Goal: Information Seeking & Learning: Get advice/opinions

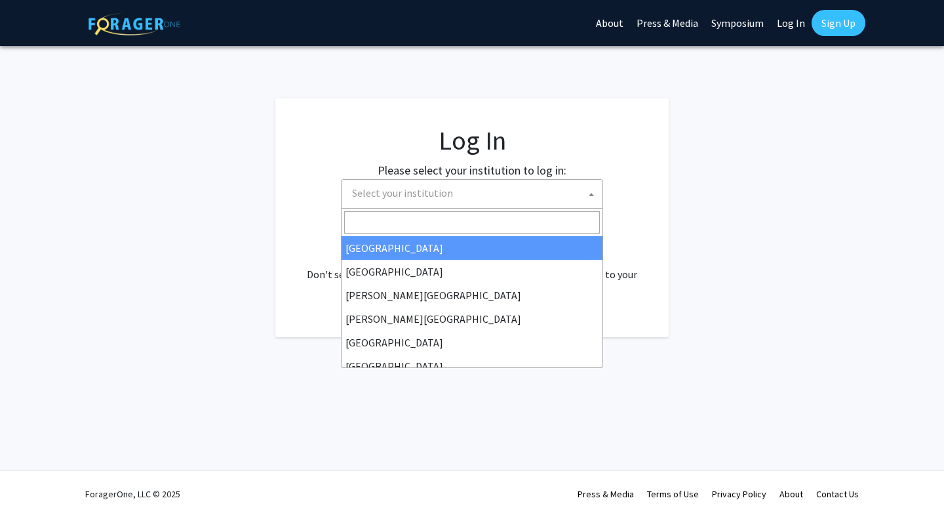
click at [467, 184] on span "Select your institution" at bounding box center [475, 193] width 256 height 27
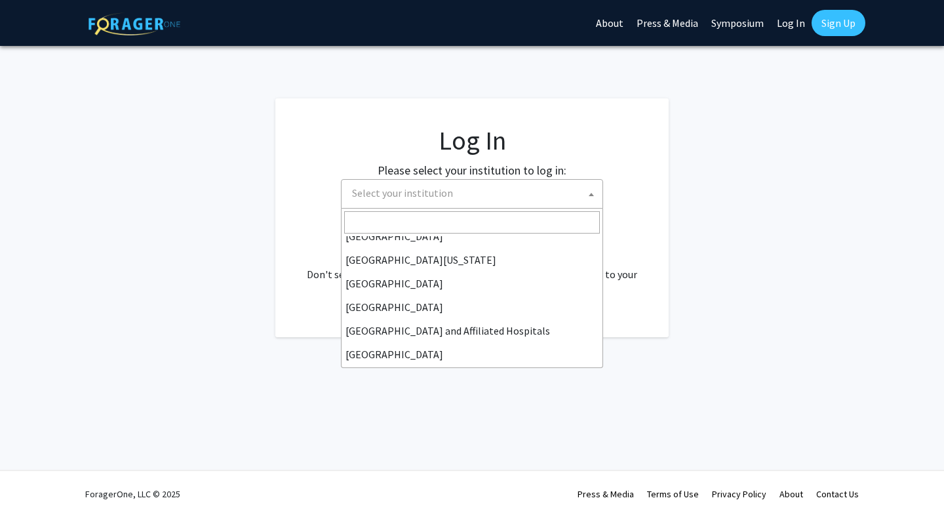
scroll to position [130, 0]
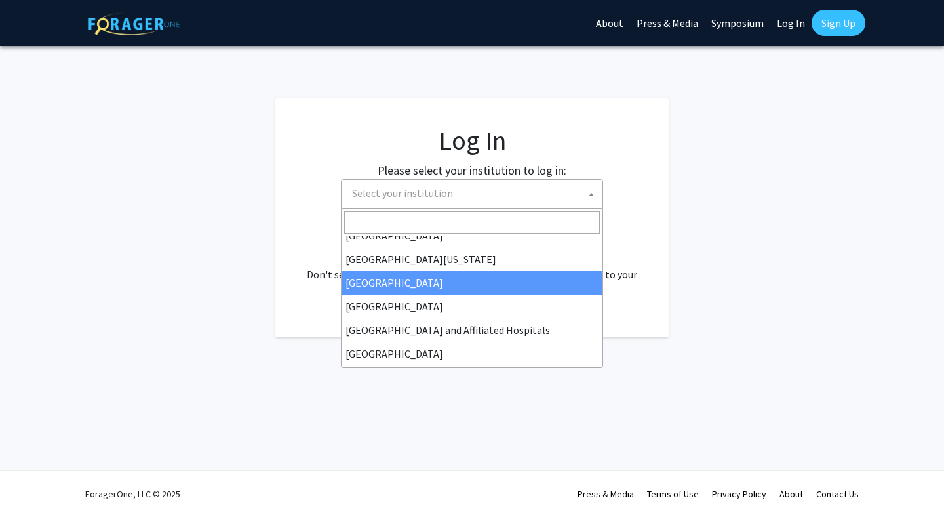
select select "12"
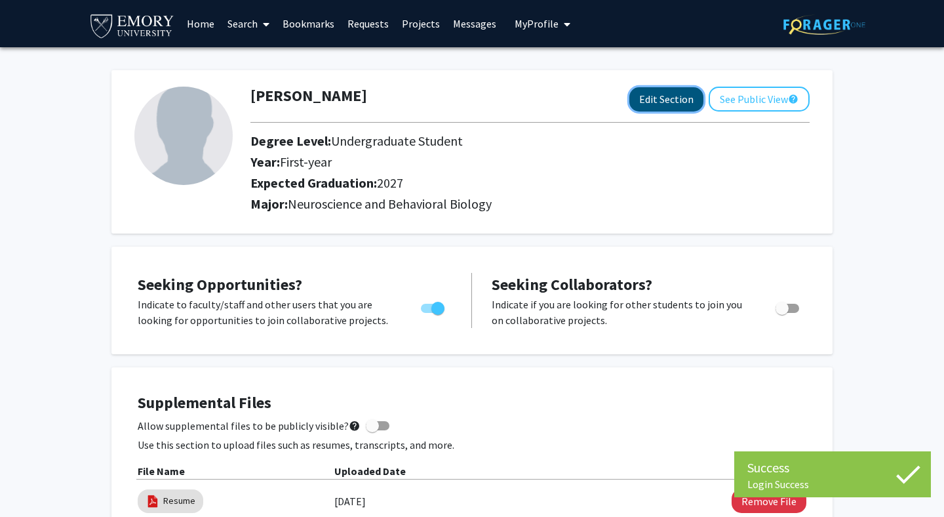
click at [669, 100] on button "Edit Section" at bounding box center [666, 99] width 74 height 24
select select "first-year"
select select "2027"
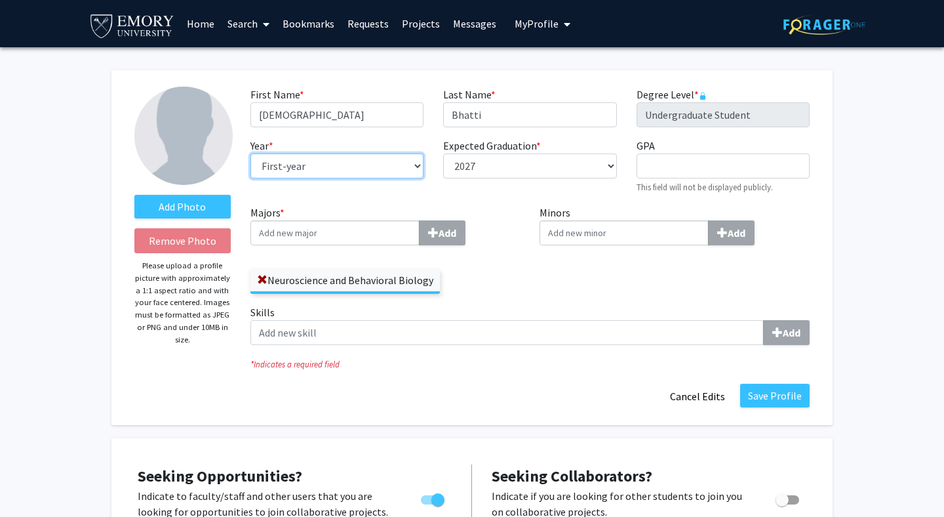
click at [328, 157] on select "--- First-year Sophomore Junior Senior Postbaccalaureate Certificate" at bounding box center [336, 165] width 173 height 25
select select "junior"
click at [250, 153] on select "--- First-year Sophomore Junior Senior Postbaccalaureate Certificate" at bounding box center [336, 165] width 173 height 25
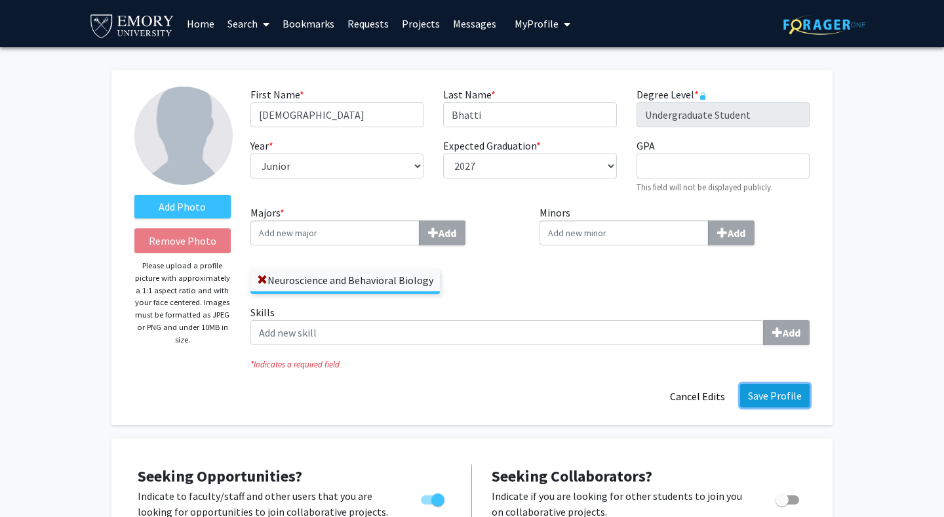
click at [768, 401] on button "Save Profile" at bounding box center [775, 396] width 70 height 24
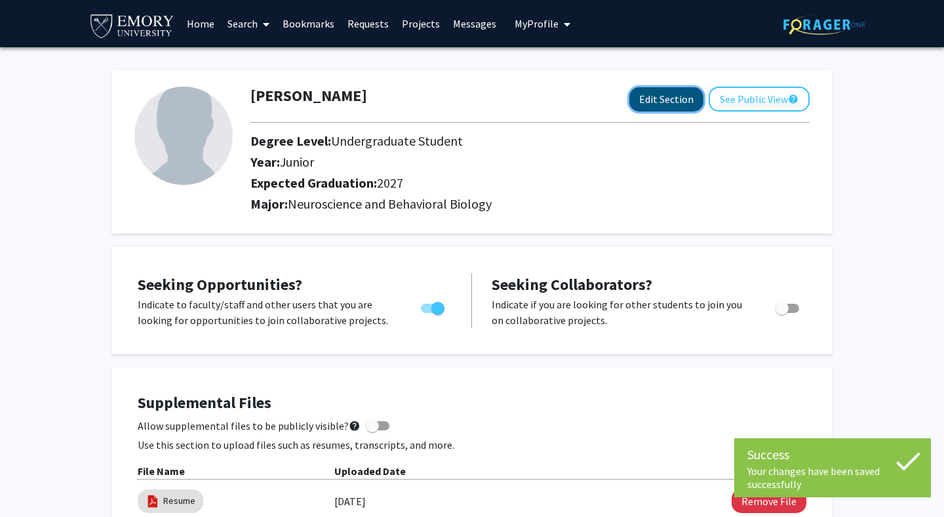
click at [663, 108] on button "Edit Section" at bounding box center [666, 99] width 74 height 24
select select "junior"
select select "2027"
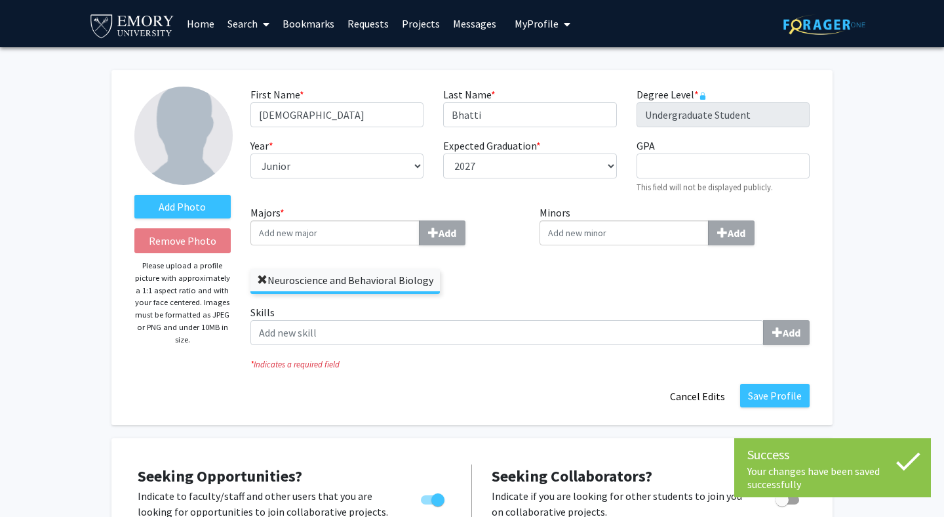
click at [256, 282] on label "Neuroscience and Behavioral Biology" at bounding box center [344, 280] width 189 height 22
click at [0, 0] on input "Neuroscience and Behavioral Biology" at bounding box center [0, 0] width 0 height 0
click at [267, 281] on span at bounding box center [262, 280] width 10 height 10
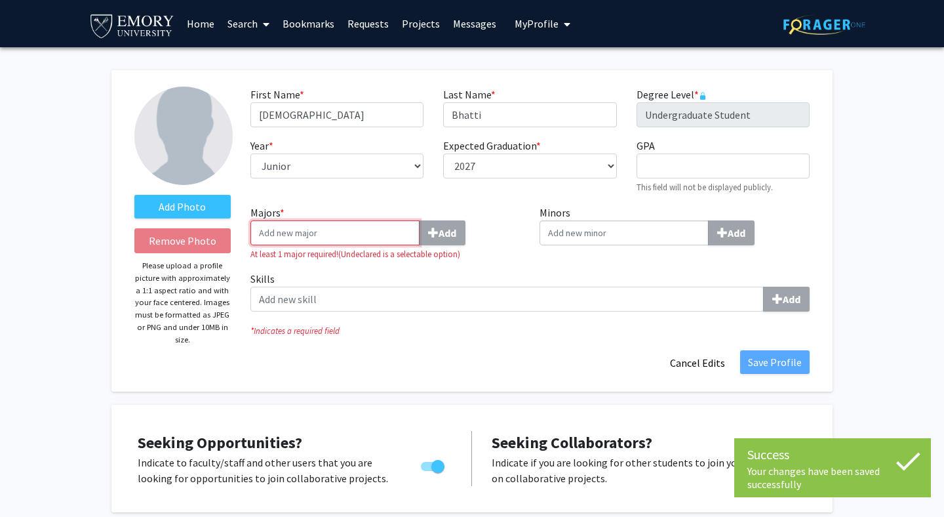
click at [287, 231] on input "Majors * Add" at bounding box center [334, 232] width 169 height 25
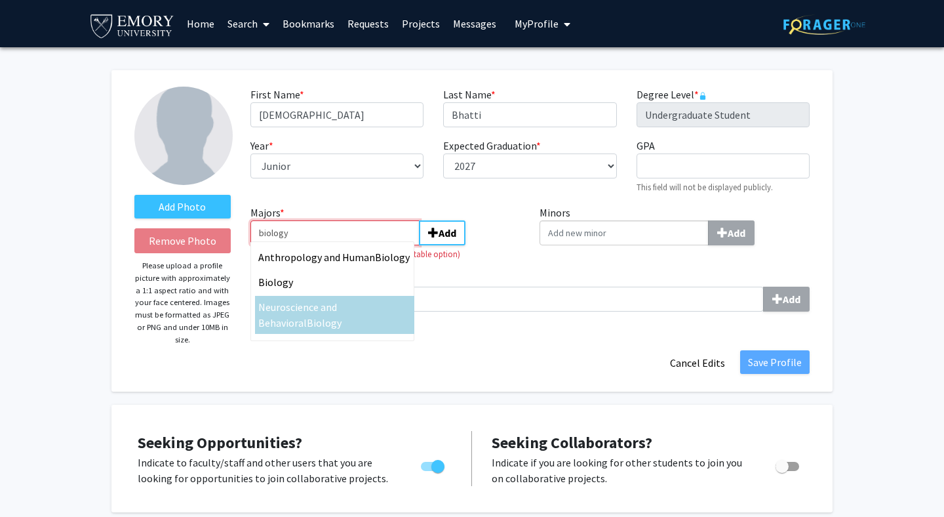
type input "biology"
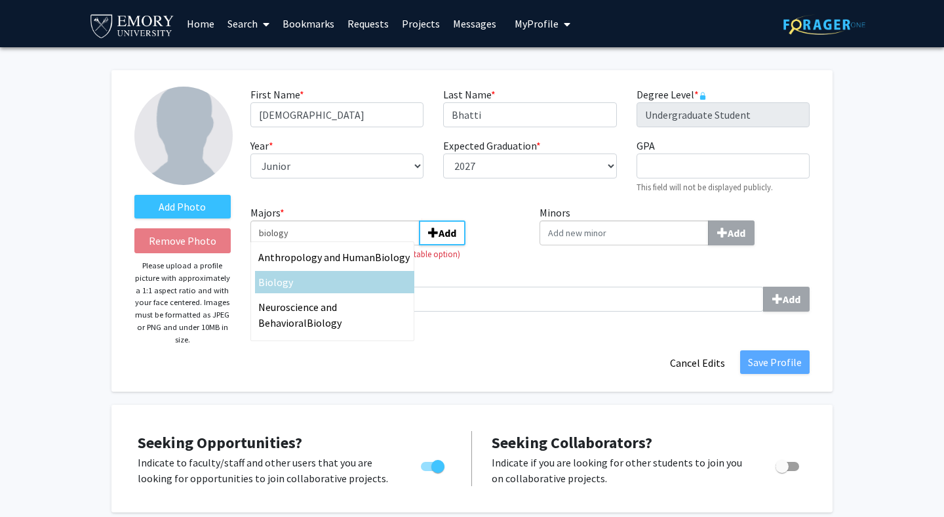
click at [292, 287] on div "Biology" at bounding box center [334, 282] width 153 height 16
click at [292, 245] on input "biology" at bounding box center [334, 232] width 169 height 25
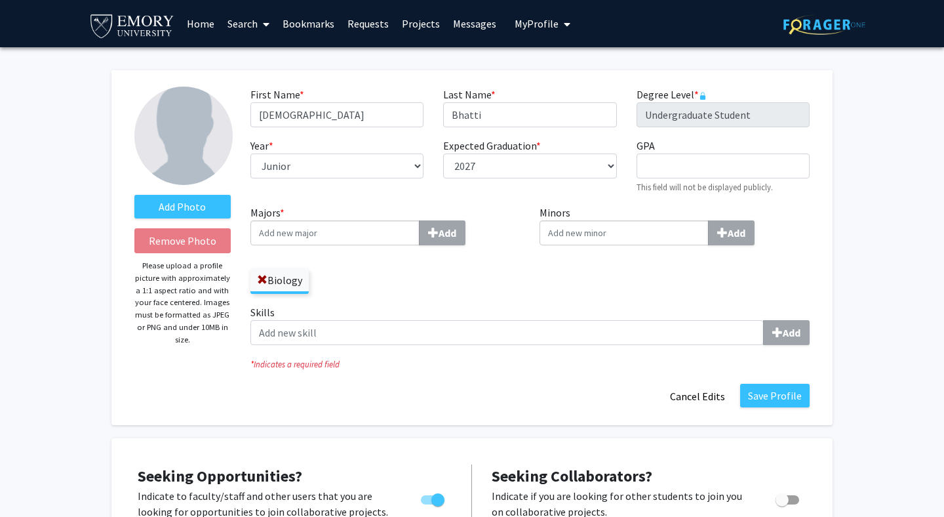
click at [667, 240] on input "Minors Add" at bounding box center [624, 232] width 169 height 25
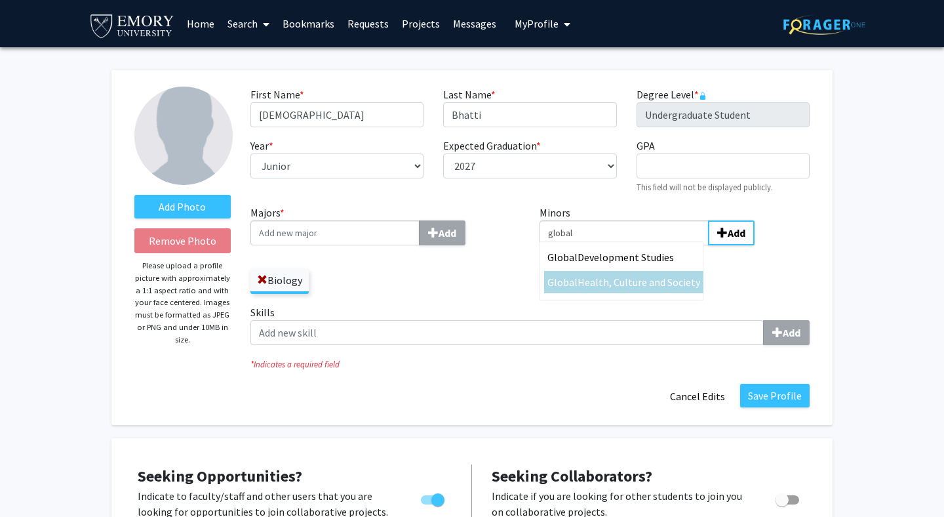
type input "global"
click at [667, 279] on span "Health, Culture and Society" at bounding box center [639, 281] width 123 height 13
click at [667, 245] on input "global" at bounding box center [624, 232] width 169 height 25
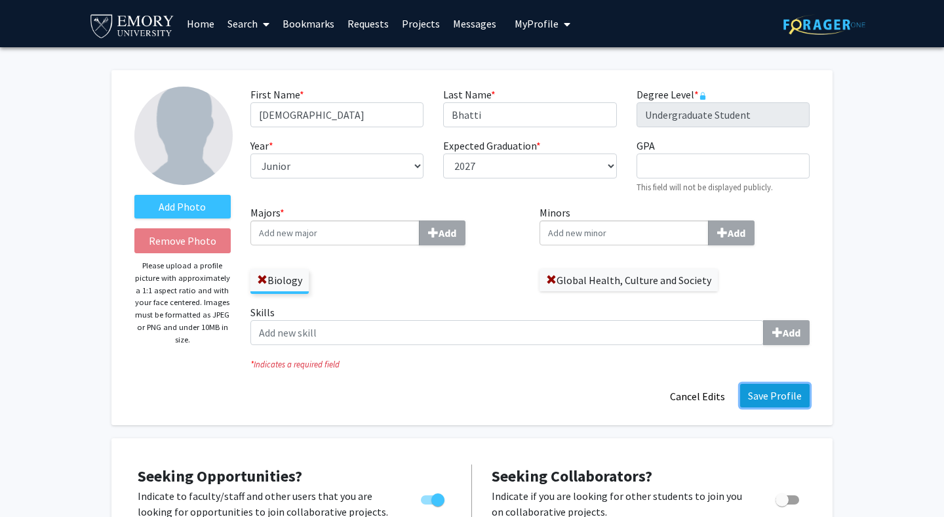
click at [755, 395] on button "Save Profile" at bounding box center [775, 396] width 70 height 24
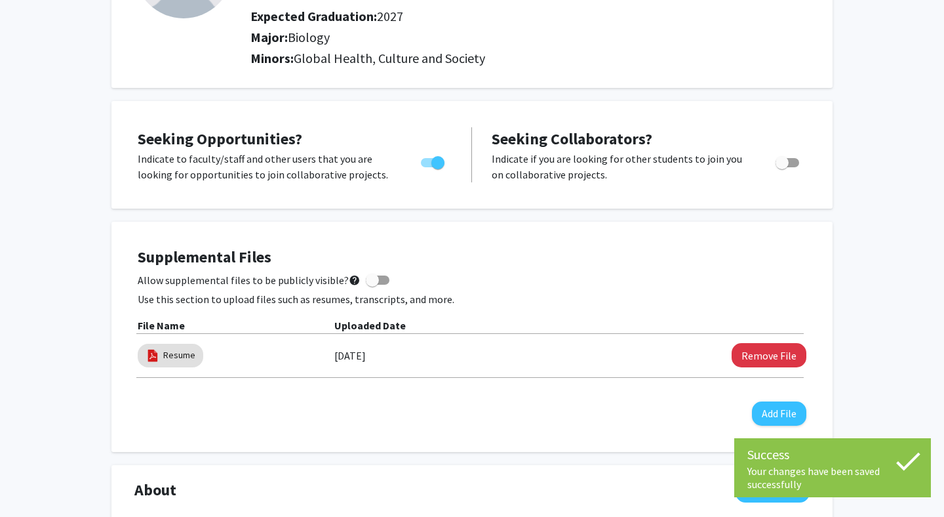
scroll to position [437, 0]
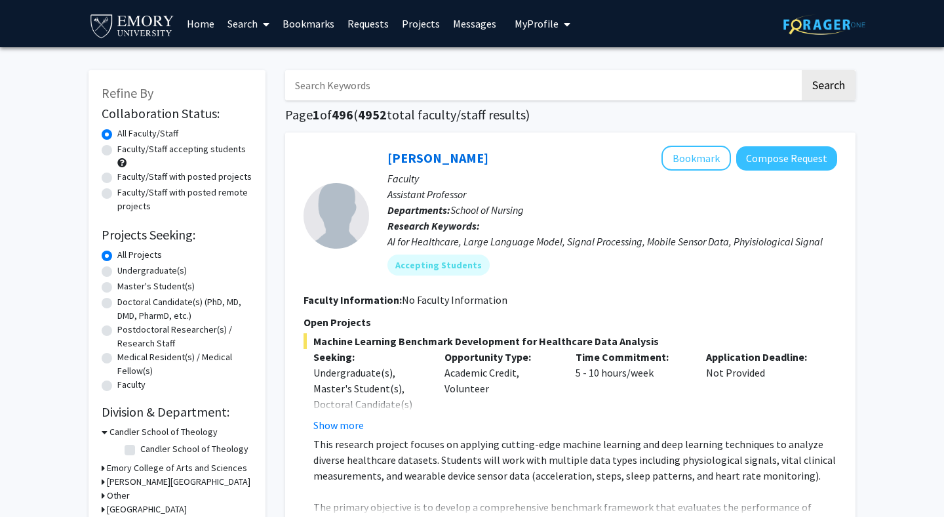
click at [192, 150] on label "Faculty/Staff accepting students" at bounding box center [181, 149] width 129 height 14
click at [126, 150] on input "Faculty/Staff accepting students" at bounding box center [121, 146] width 9 height 9
radio input "true"
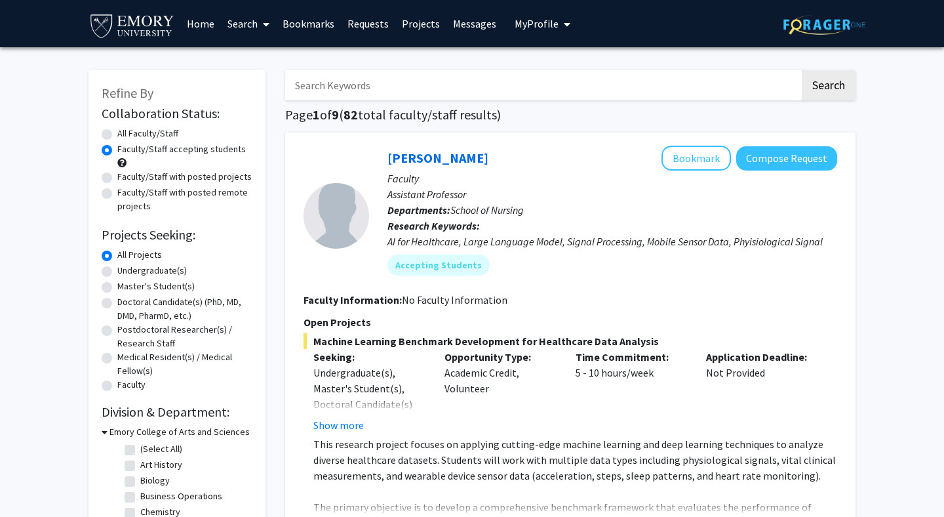
click at [161, 269] on label "Undergraduate(s)" at bounding box center [152, 271] width 70 height 14
click at [126, 269] on input "Undergraduate(s)" at bounding box center [121, 268] width 9 height 9
radio input "true"
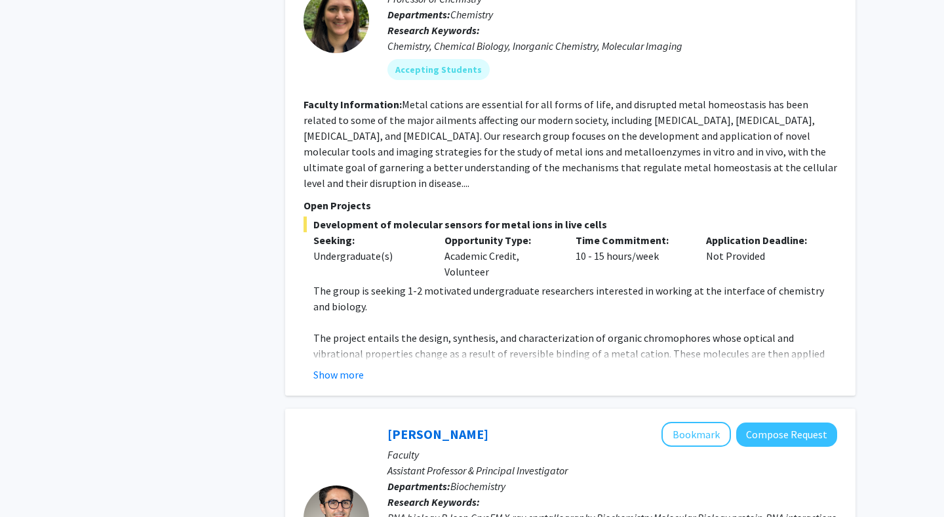
scroll to position [856, 0]
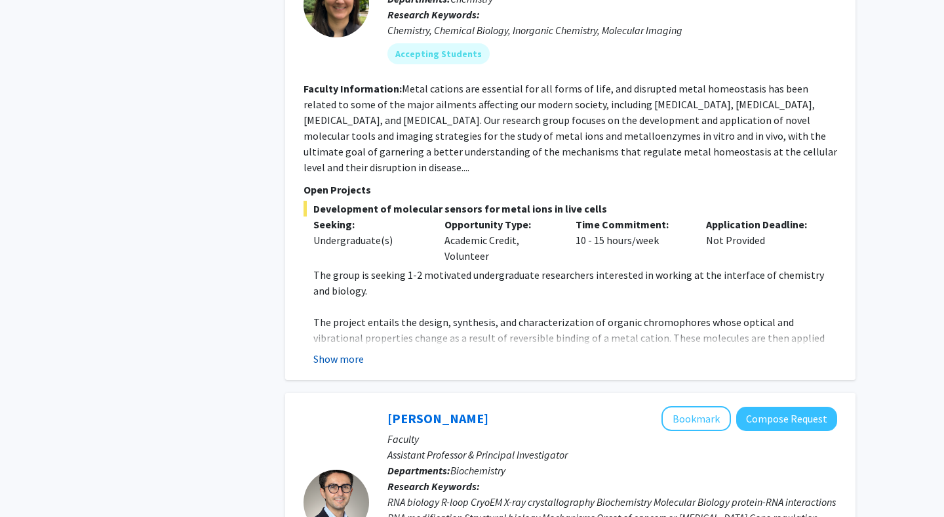
click at [349, 351] on button "Show more" at bounding box center [338, 359] width 50 height 16
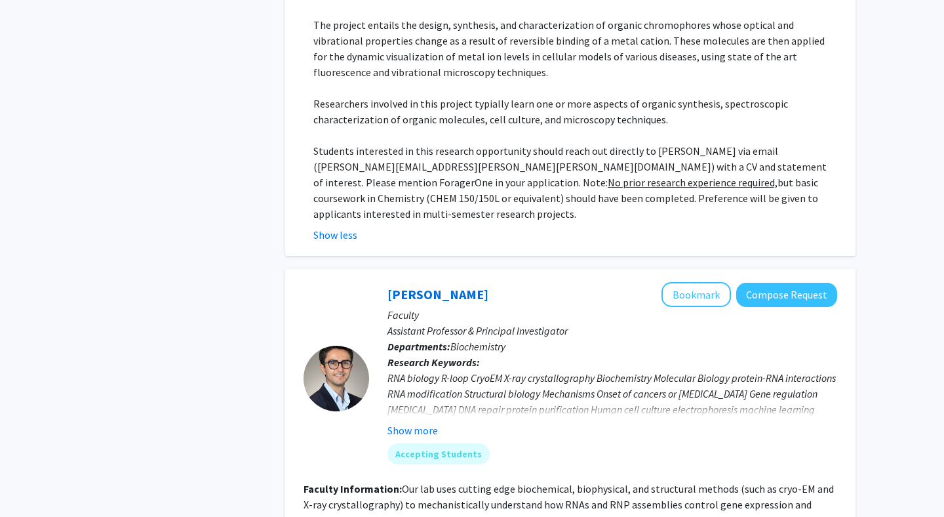
scroll to position [1157, 0]
